Goal: Task Accomplishment & Management: Manage account settings

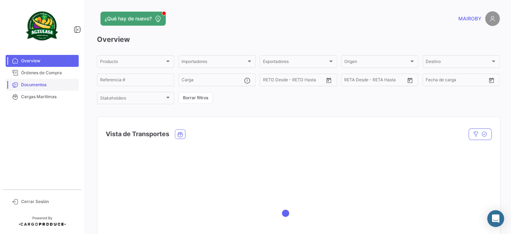
click at [54, 80] on link "Documentos" at bounding box center [42, 85] width 73 height 12
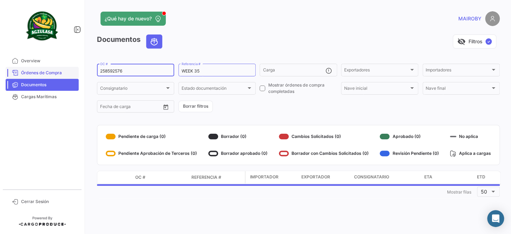
drag, startPoint x: 141, startPoint y: 72, endPoint x: 56, endPoint y: 71, distance: 85.3
click at [56, 71] on mat-sidenav-container "Overview Órdenes de Compra Documentos Cargas Marítimas Cerrar Sesión ¿Qué hay d…" at bounding box center [255, 117] width 511 height 234
paste input "837693"
type input "258837693"
drag, startPoint x: 200, startPoint y: 72, endPoint x: 197, endPoint y: 72, distance: 3.5
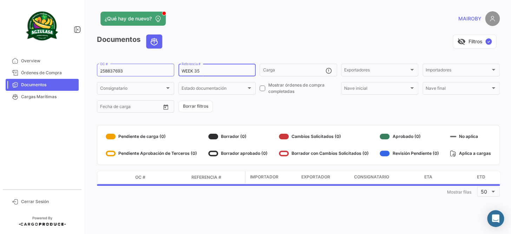
click at [197, 72] on input "WEEK 35" at bounding box center [217, 70] width 71 height 5
type input "WEEK 36"
click at [259, 111] on form "258837693 OC # WEEK 36 Referencia # Carga Exportadores Exportadores Importadore…" at bounding box center [298, 88] width 403 height 51
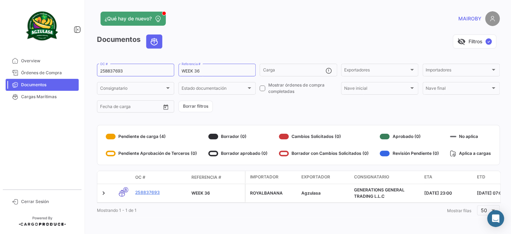
scroll to position [5, 0]
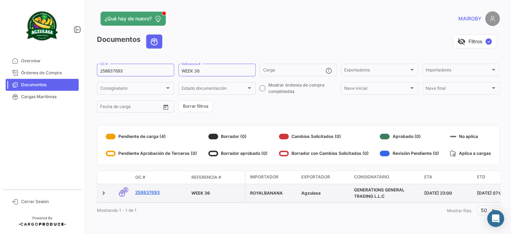
click at [145, 189] on link "258837693" at bounding box center [160, 192] width 51 height 6
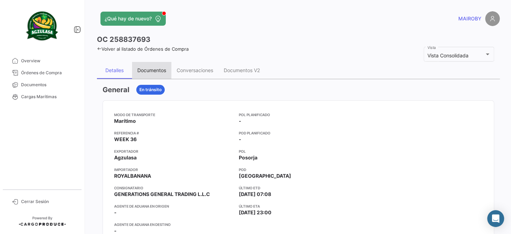
click at [158, 70] on div "Documentos" at bounding box center [151, 70] width 29 height 6
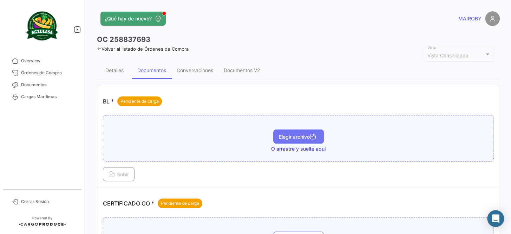
click at [300, 132] on button "Elegir archivo" at bounding box center [298, 136] width 51 height 14
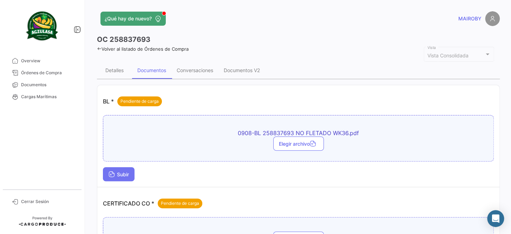
click at [128, 172] on span "Subir" at bounding box center [119, 174] width 20 height 6
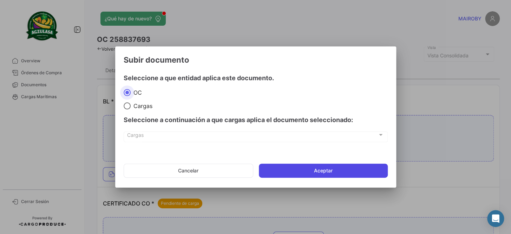
click at [307, 172] on button "Aceptar" at bounding box center [323, 170] width 129 height 14
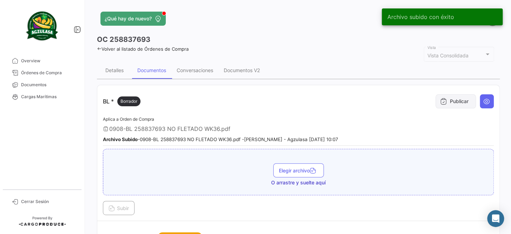
click at [450, 98] on button "Publicar" at bounding box center [455, 101] width 40 height 14
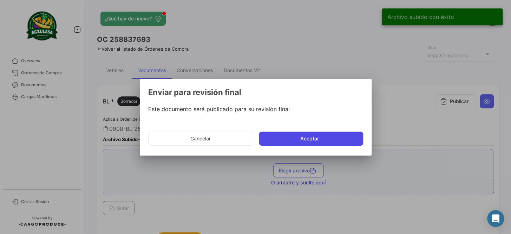
click at [338, 133] on button "Aceptar" at bounding box center [311, 138] width 104 height 14
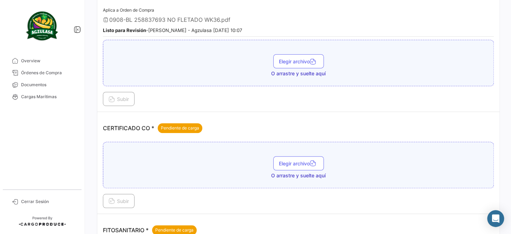
scroll to position [159, 0]
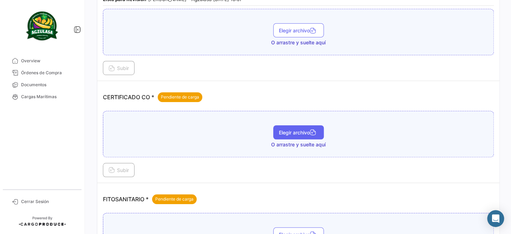
click at [295, 132] on span "Elegir archivo" at bounding box center [298, 132] width 39 height 6
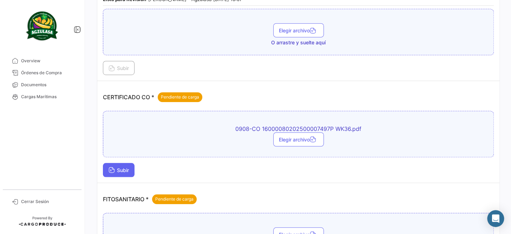
click at [119, 170] on span "Subir" at bounding box center [119, 170] width 20 height 6
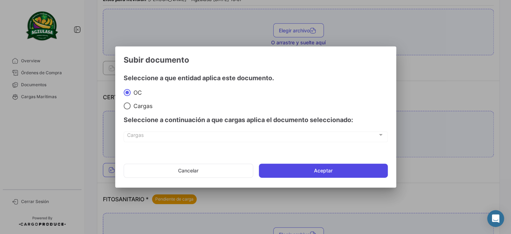
click at [332, 167] on button "Aceptar" at bounding box center [323, 170] width 129 height 14
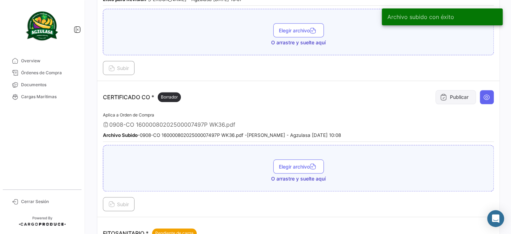
click at [449, 97] on button "Publicar" at bounding box center [455, 97] width 40 height 14
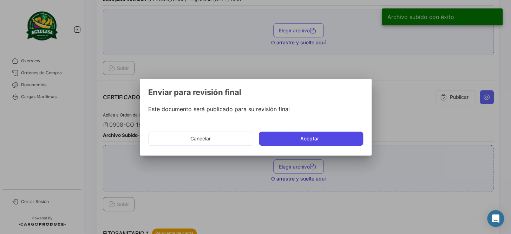
click at [302, 136] on button "Aceptar" at bounding box center [311, 138] width 104 height 14
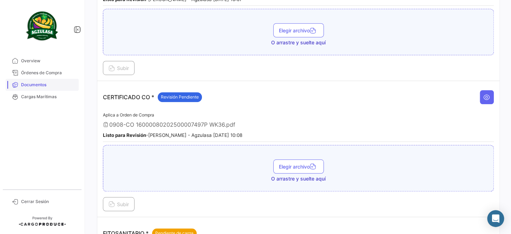
drag, startPoint x: 29, startPoint y: 85, endPoint x: 37, endPoint y: 82, distance: 8.7
click at [29, 85] on span "Documentos" at bounding box center [48, 84] width 55 height 6
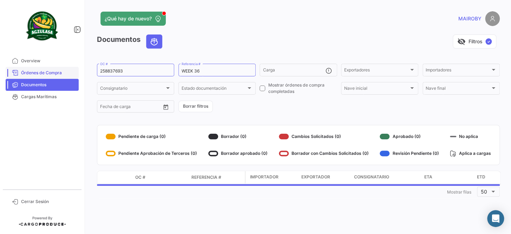
drag, startPoint x: 94, startPoint y: 74, endPoint x: 164, endPoint y: 74, distance: 70.2
click at [32, 77] on mat-sidenav-container "Overview Órdenes de Compra Documentos Cargas Marítimas Cerrar Sesión ¿Qué hay d…" at bounding box center [255, 117] width 511 height 234
drag, startPoint x: 153, startPoint y: 67, endPoint x: 130, endPoint y: 72, distance: 23.4
click at [153, 67] on div "258837693 OC #" at bounding box center [135, 70] width 71 height 14
drag, startPoint x: 112, startPoint y: 71, endPoint x: 88, endPoint y: 72, distance: 24.6
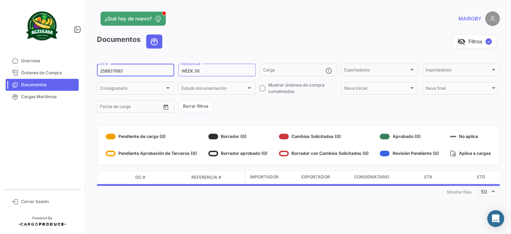
click at [88, 72] on div "¿Qué hay de nuevo? [PERSON_NAME] Documentos visibility_off Filtros ✓ 258837693 …" at bounding box center [298, 117] width 425 height 234
paste input "92769"
type input "258892769"
click at [265, 100] on form "258892769 OC # WEEK 36 Referencia # Carga Exportadores Exportadores Importadore…" at bounding box center [298, 88] width 403 height 51
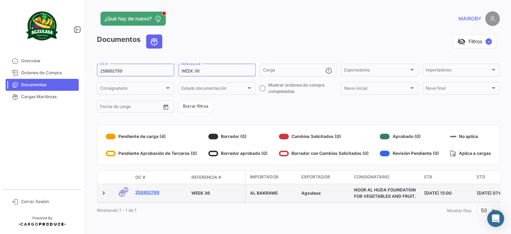
click at [155, 193] on link "258892769" at bounding box center [160, 192] width 51 height 6
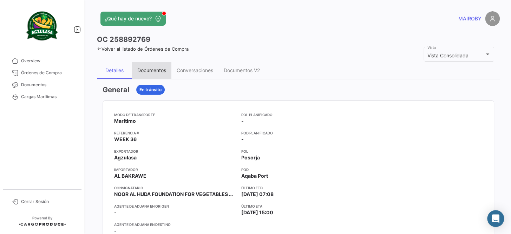
click at [160, 75] on div "Documentos" at bounding box center [151, 70] width 39 height 17
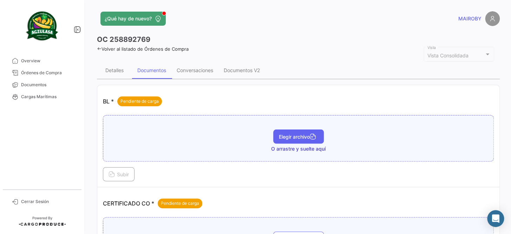
click at [295, 134] on span "Elegir archivo" at bounding box center [298, 136] width 39 height 6
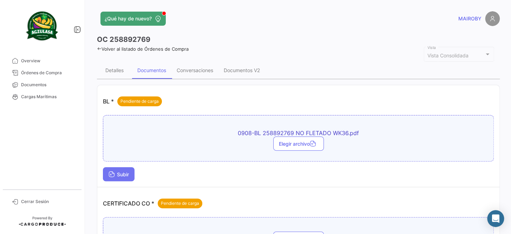
click at [128, 168] on button "Subir" at bounding box center [119, 174] width 32 height 14
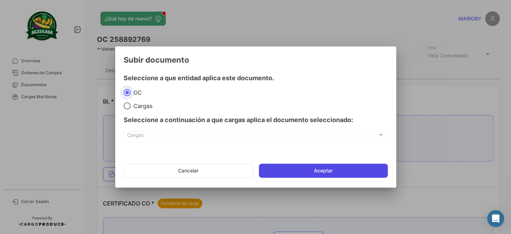
click at [323, 167] on button "Aceptar" at bounding box center [323, 170] width 129 height 14
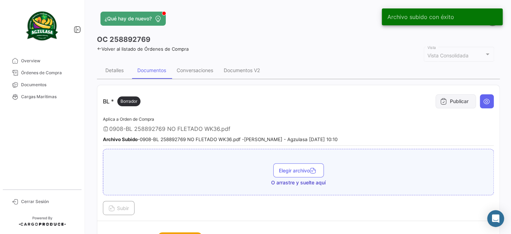
click at [449, 101] on button "Publicar" at bounding box center [455, 101] width 40 height 14
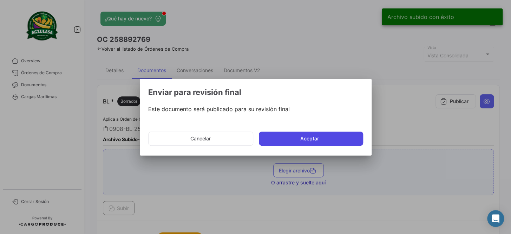
click at [302, 137] on button "Aceptar" at bounding box center [311, 138] width 104 height 14
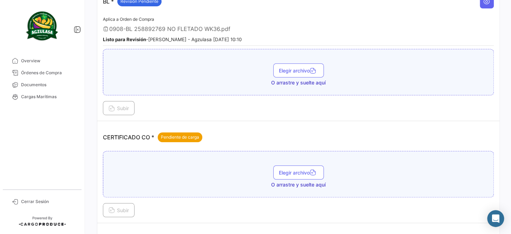
scroll to position [159, 0]
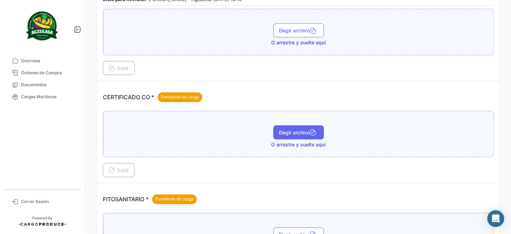
click at [310, 132] on icon "button" at bounding box center [313, 133] width 6 height 6
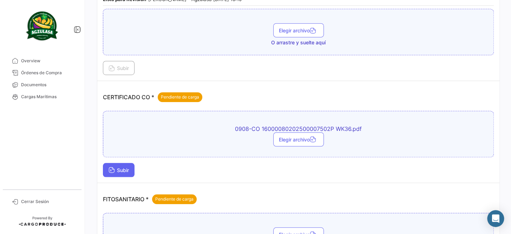
click at [119, 173] on button "Subir" at bounding box center [119, 170] width 32 height 14
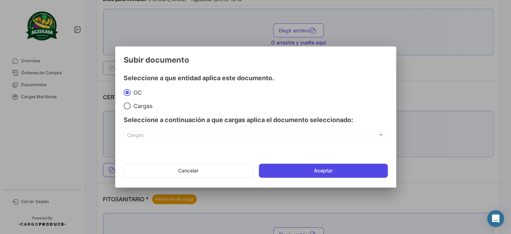
click at [314, 169] on button "Aceptar" at bounding box center [323, 170] width 129 height 14
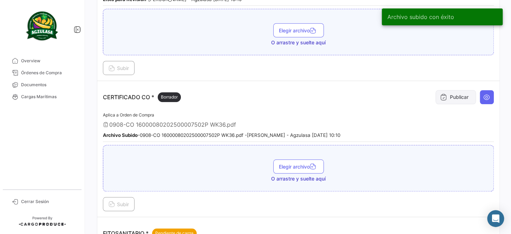
click at [455, 94] on button "Publicar" at bounding box center [455, 97] width 40 height 14
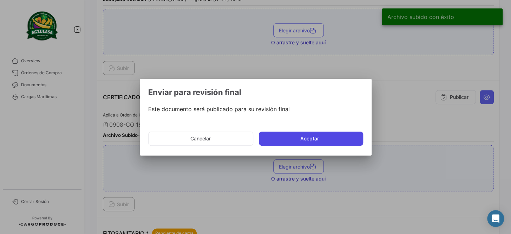
click at [283, 139] on button "Aceptar" at bounding box center [311, 138] width 104 height 14
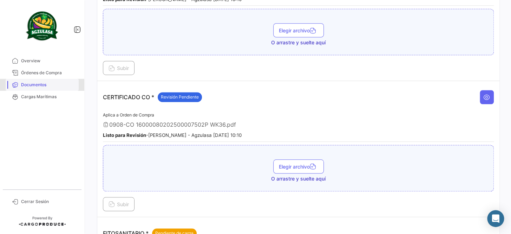
click at [57, 85] on span "Documentos" at bounding box center [48, 84] width 55 height 6
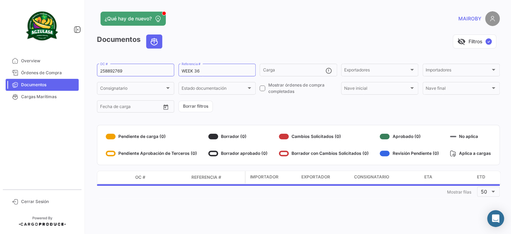
click at [282, 105] on form "258892769 OC # WEEK 36 Referencia # Carga Exportadores Exportadores Importadore…" at bounding box center [298, 88] width 403 height 51
